Goal: Information Seeking & Learning: Learn about a topic

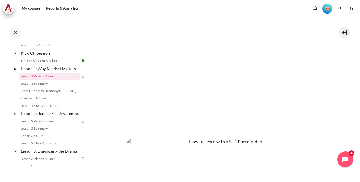
scroll to position [141, 0]
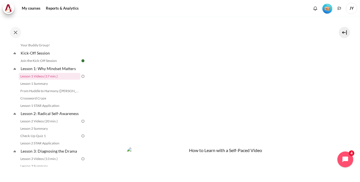
click at [338, 118] on section "My courses SG Batch 2 Lesson 1: Why Mindset Matters Lesson 1 Videos (17 min.) L…" at bounding box center [223, 74] width 265 height 399
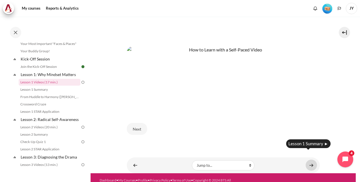
scroll to position [250, 0]
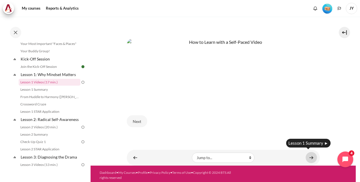
click at [311, 155] on link "Content" at bounding box center [310, 157] width 11 height 11
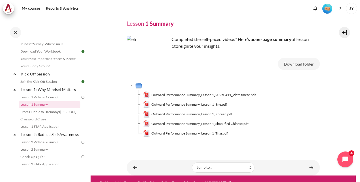
scroll to position [33, 0]
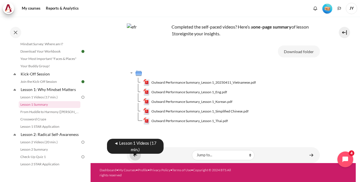
click at [132, 155] on link "Content" at bounding box center [135, 155] width 11 height 11
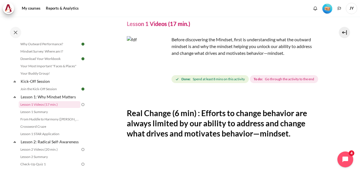
scroll to position [28, 0]
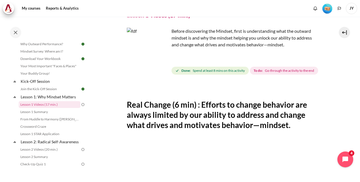
click at [80, 104] on img at bounding box center [82, 104] width 5 height 5
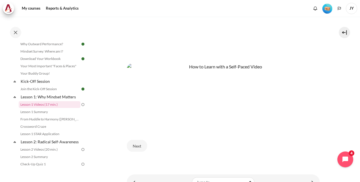
scroll to position [260, 0]
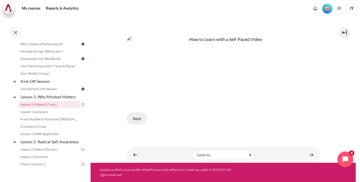
click at [133, 120] on button "Next" at bounding box center [137, 119] width 20 height 12
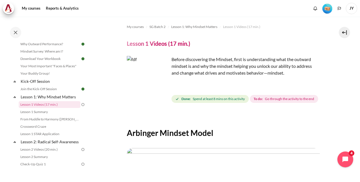
click at [201, 100] on span "Spend at least 8 mins on this activity" at bounding box center [219, 98] width 52 height 5
click at [265, 102] on span "Go through the activity to the end" at bounding box center [289, 98] width 49 height 5
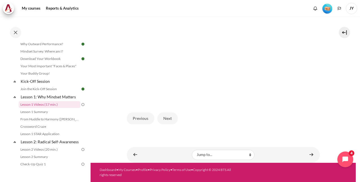
scroll to position [163, 0]
click at [170, 122] on button "Next" at bounding box center [167, 119] width 20 height 12
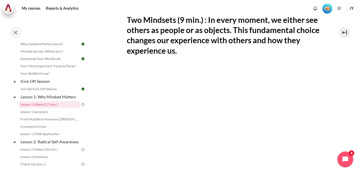
scroll to position [141, 0]
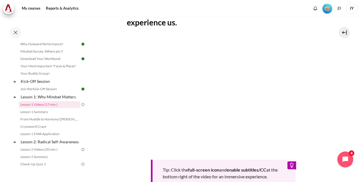
click at [338, 109] on section "My courses SG Batch 2 Lesson 1: Why Mindset Matters Lesson 1 Videos (17 min.) L…" at bounding box center [223, 69] width 265 height 388
click at [261, 163] on div "Tip: Click the full-screen icon and enable subtitles/CC at the bottom right of …" at bounding box center [223, 113] width 193 height 151
click at [288, 164] on div "Tip: Click the full-screen icon and enable subtitles/CC at the bottom right of …" at bounding box center [223, 113] width 193 height 151
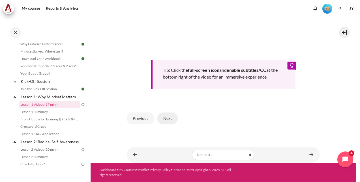
click at [168, 120] on button "Next" at bounding box center [167, 119] width 20 height 12
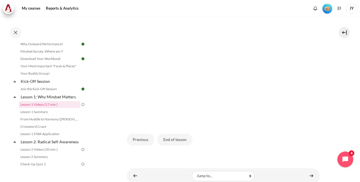
scroll to position [141, 0]
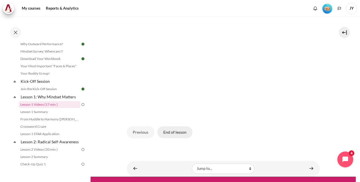
click at [181, 138] on button "End of lesson" at bounding box center [174, 132] width 35 height 12
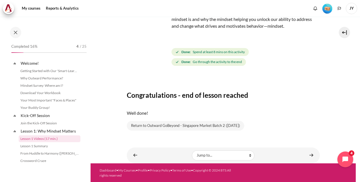
scroll to position [34, 0]
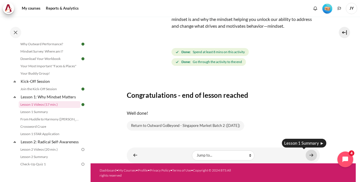
click at [309, 157] on link "Content" at bounding box center [310, 155] width 11 height 11
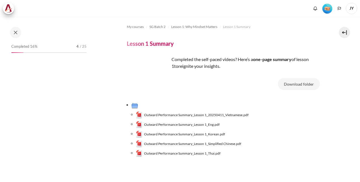
scroll to position [42, 0]
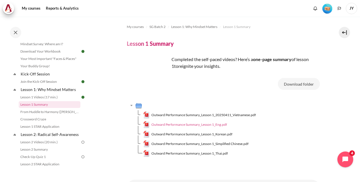
click at [168, 124] on span "Outward Performance Summary_Lesson 1_Eng.pdf" at bounding box center [189, 124] width 76 height 5
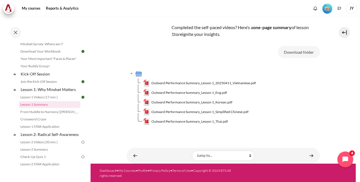
scroll to position [33, 0]
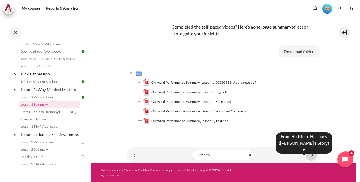
click at [305, 155] on link "Content" at bounding box center [310, 155] width 11 height 11
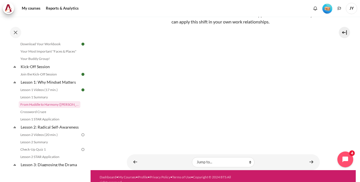
scroll to position [70, 0]
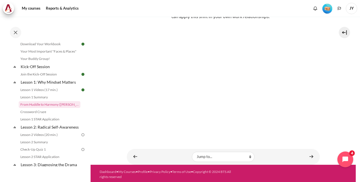
click at [339, 115] on section "My courses SG Batch 2 Lesson 1: Why Mindset Matters From Huddle to Harmony ([PE…" at bounding box center [223, 56] width 265 height 218
click at [307, 157] on link "Content" at bounding box center [310, 156] width 11 height 11
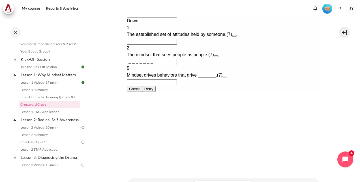
scroll to position [283, 0]
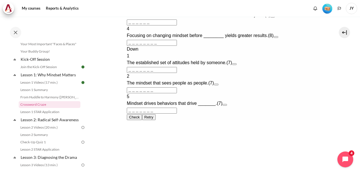
click at [274, 18] on button "Open extra clue for 3 Across. The mindset that focuses on self-interest and see…" at bounding box center [272, 17] width 5 height 2
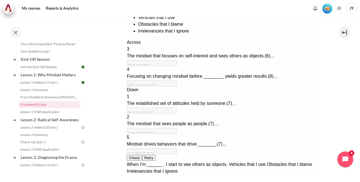
scroll to position [157, 0]
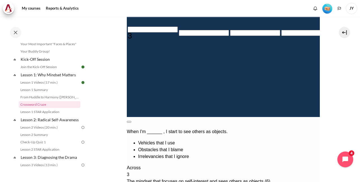
click at [131, 121] on button at bounding box center [128, 122] width 5 height 2
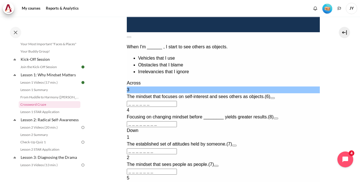
drag, startPoint x: 129, startPoint y: 107, endPoint x: 133, endPoint y: 109, distance: 4.3
click at [129, 107] on input "＿＿＿＿＿＿" at bounding box center [151, 104] width 50 height 6
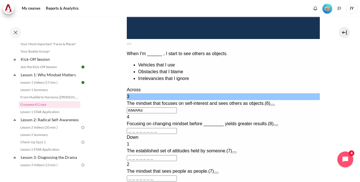
type input "INWARD"
type input "＿＿＿D＿＿＿"
type input "INWARD"
click at [278, 124] on button "Open extra clue for 4 Across. Focusing on changing mindset before ________ yiel…" at bounding box center [275, 125] width 5 height 2
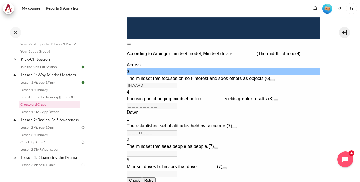
drag, startPoint x: 309, startPoint y: 22, endPoint x: 304, endPoint y: 28, distance: 7.8
click at [131, 43] on button at bounding box center [128, 44] width 5 height 2
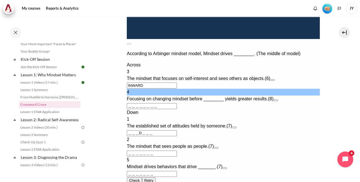
click at [128, 109] on input "＿＿＿＿＿＿＿＿" at bounding box center [151, 106] width 50 height 6
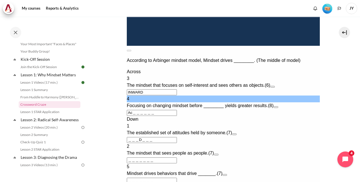
type input "AC＿＿＿＿＿＿"
type input "＿＿＿D＿C＿"
type input "ACTI＿＿＿＿"
type input "＿＿＿＿I＿＿"
type input "ACT＿＿＿＿＿"
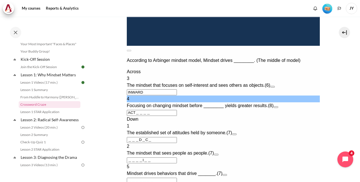
type input "＿＿＿＿＿＿＿"
type input "A＿＿＿＿＿＿＿"
type input "＿＿＿D＿＿＿"
type input "BE＿＿＿＿＿＿"
type input "＿＿＿D＿E＿"
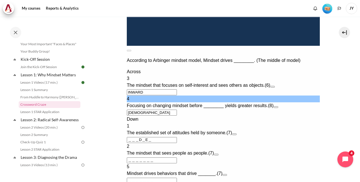
type input "BEHA＿＿＿＿"
type input "＿＿＿＿A＿＿"
type input "BEHAVIOR"
type input "R＿＿＿＿＿＿"
type input "BEHAVIOR"
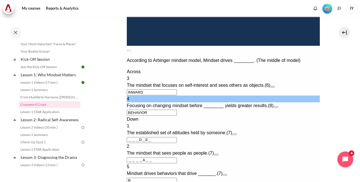
click at [147, 143] on input "＿＿＿D＿E＿" at bounding box center [151, 140] width 50 height 6
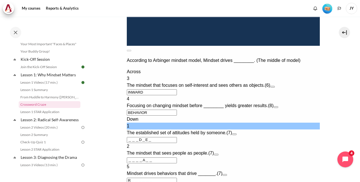
click at [132, 143] on input "＿＿＿D＿E＿" at bounding box center [151, 140] width 50 height 6
click at [128, 143] on input "＿＿＿D＿E＿" at bounding box center [151, 140] width 50 height 6
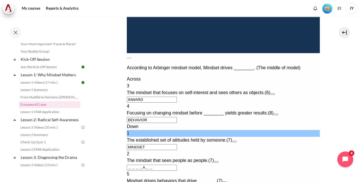
scroll to position [277, 0]
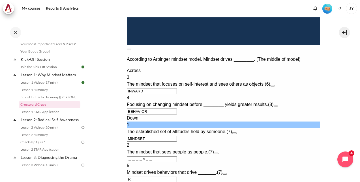
type input "MINDSET"
click at [131, 156] on input "＿＿＿＿A＿＿" at bounding box center [151, 159] width 50 height 6
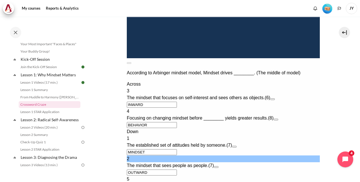
scroll to position [305, 0]
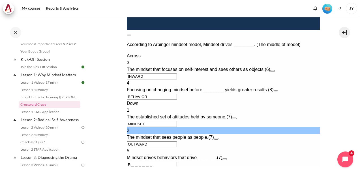
type input "OUTWARD"
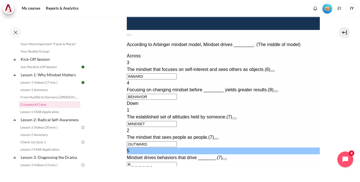
click at [131, 162] on input "R＿＿＿＿＿＿" at bounding box center [151, 165] width 50 height 6
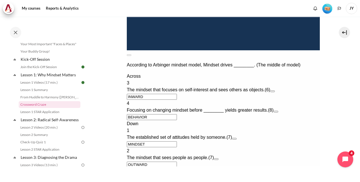
type input "RESULTS"
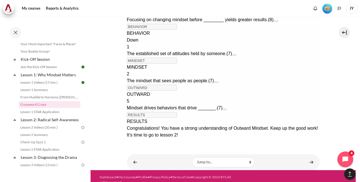
scroll to position [410, 0]
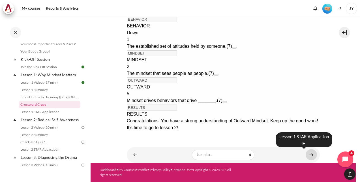
click at [307, 156] on link "Content" at bounding box center [310, 154] width 11 height 11
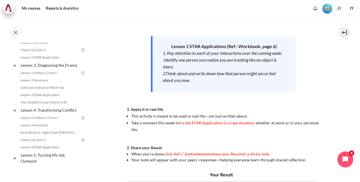
scroll to position [109, 0]
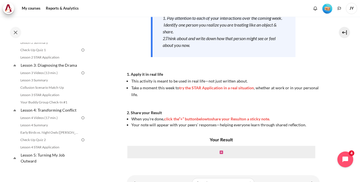
click at [219, 152] on icon "Content" at bounding box center [220, 152] width 3 height 4
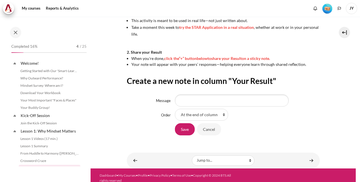
scroll to position [64, 0]
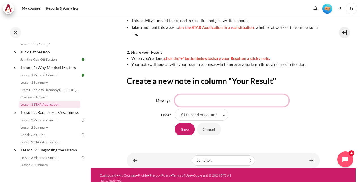
click at [253, 102] on input "Message" at bounding box center [232, 100] width 114 height 12
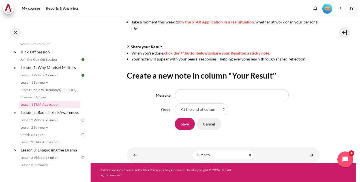
click at [207, 125] on input "Cancel" at bounding box center [209, 124] width 24 height 12
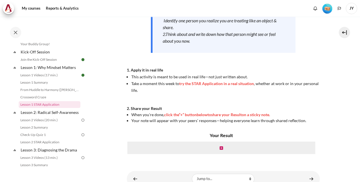
scroll to position [137, 0]
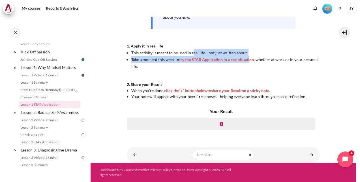
drag, startPoint x: 192, startPoint y: 54, endPoint x: 249, endPoint y: 56, distance: 56.9
click at [249, 56] on ul "This activity is meant to be used in real life—not just written about. Take a m…" at bounding box center [223, 59] width 193 height 20
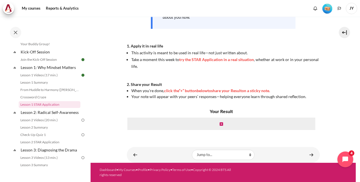
drag, startPoint x: 249, startPoint y: 56, endPoint x: 221, endPoint y: 64, distance: 28.5
click at [225, 63] on li "Take a moment this week to try the STAR Application in a real situation , wheth…" at bounding box center [225, 63] width 188 height 14
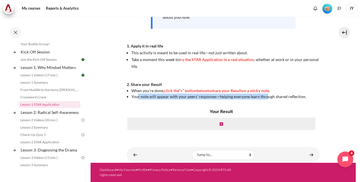
drag, startPoint x: 137, startPoint y: 97, endPoint x: 267, endPoint y: 96, distance: 130.1
click at [267, 96] on span "Your note will appear with your peers’ responses—helping everyone learn through…" at bounding box center [218, 96] width 175 height 5
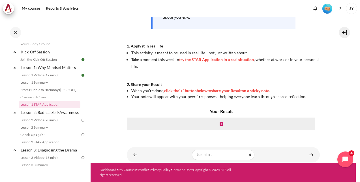
drag, startPoint x: 267, startPoint y: 96, endPoint x: 272, endPoint y: 96, distance: 5.4
click at [272, 96] on span "Your note will appear with your peers’ responses—helping everyone learn through…" at bounding box center [218, 96] width 175 height 5
drag, startPoint x: 334, startPoint y: 106, endPoint x: 334, endPoint y: 91, distance: 15.0
click at [334, 105] on section "My courses SG Batch 2 Lesson 1: Why Mindset Matters Lesson 1 STAR Application L…" at bounding box center [223, 21] width 265 height 284
